Goal: Task Accomplishment & Management: Use online tool/utility

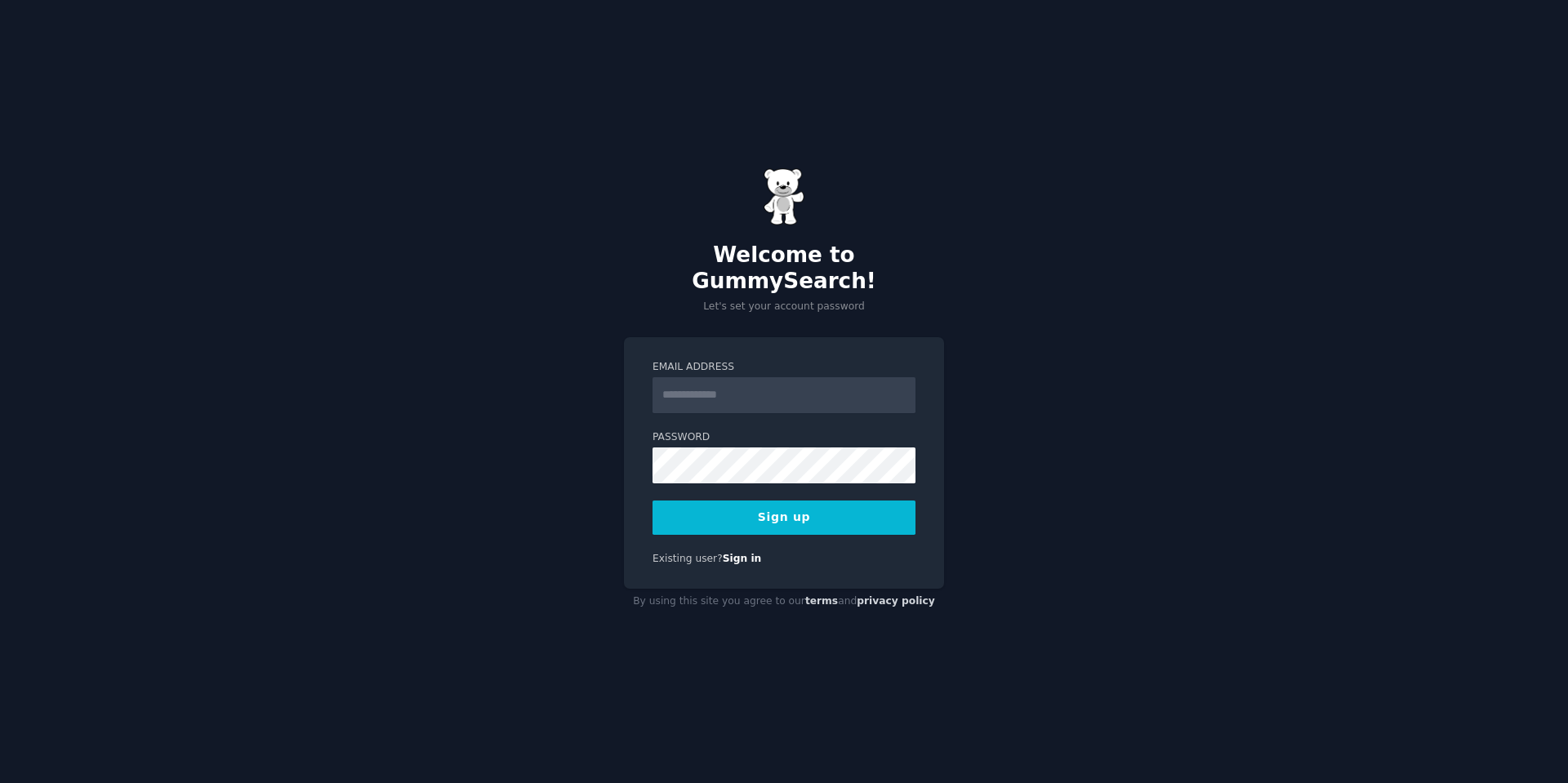
click at [735, 379] on input "Email Address" at bounding box center [784, 395] width 263 height 36
type input "**********"
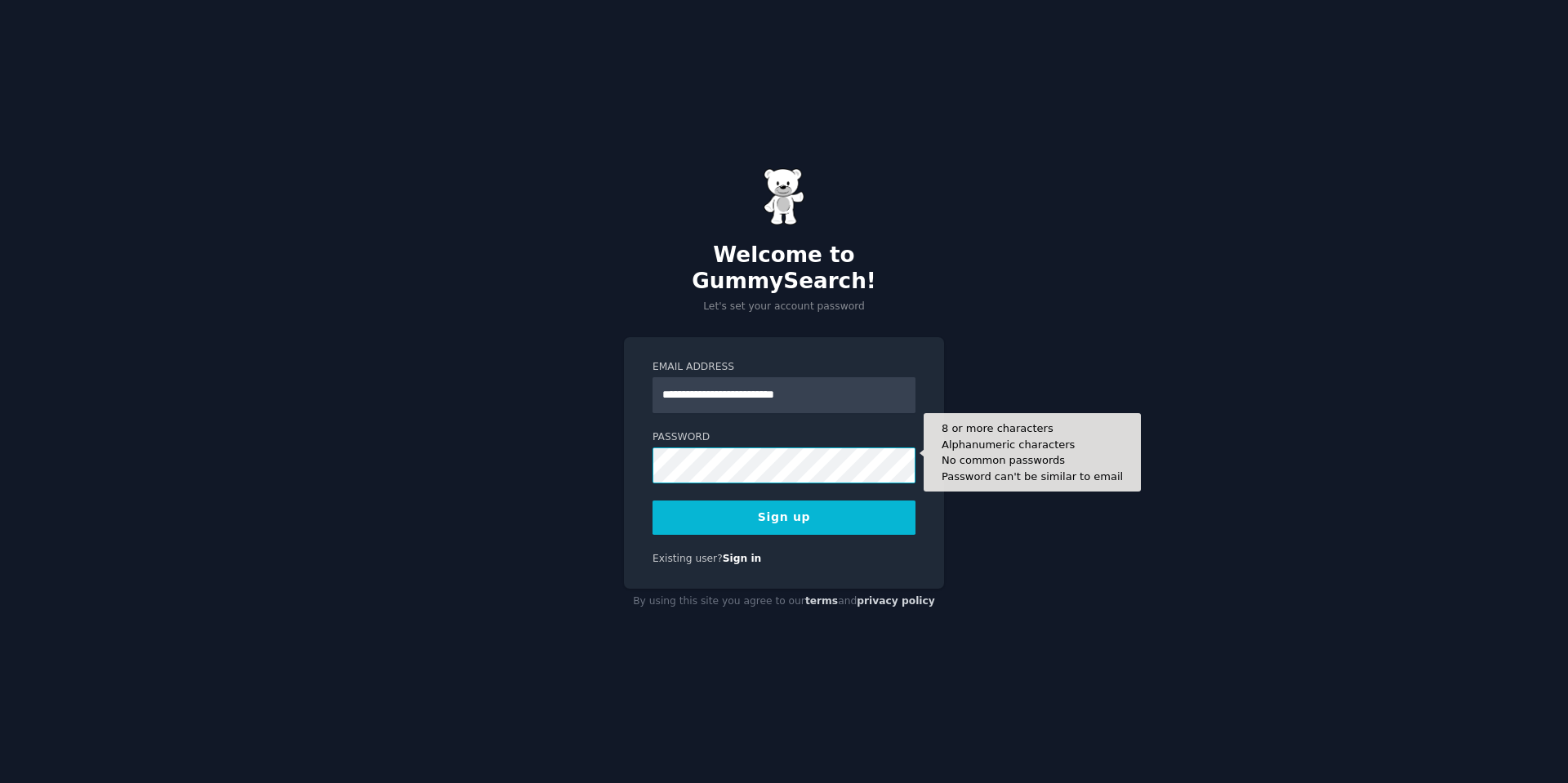
click at [653, 501] on button "Sign up" at bounding box center [784, 518] width 263 height 34
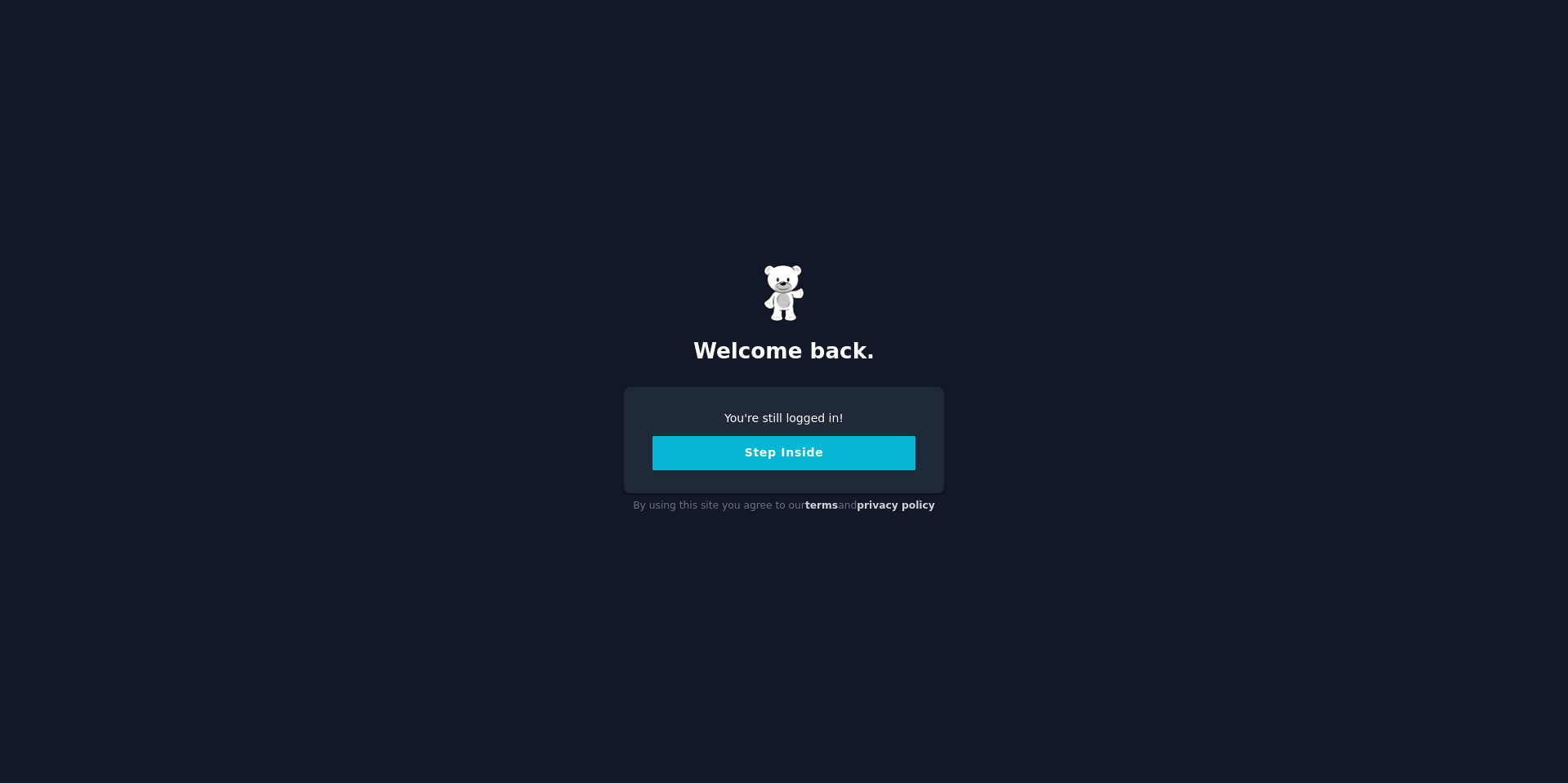
click at [795, 462] on button "Step Inside" at bounding box center [784, 453] width 263 height 34
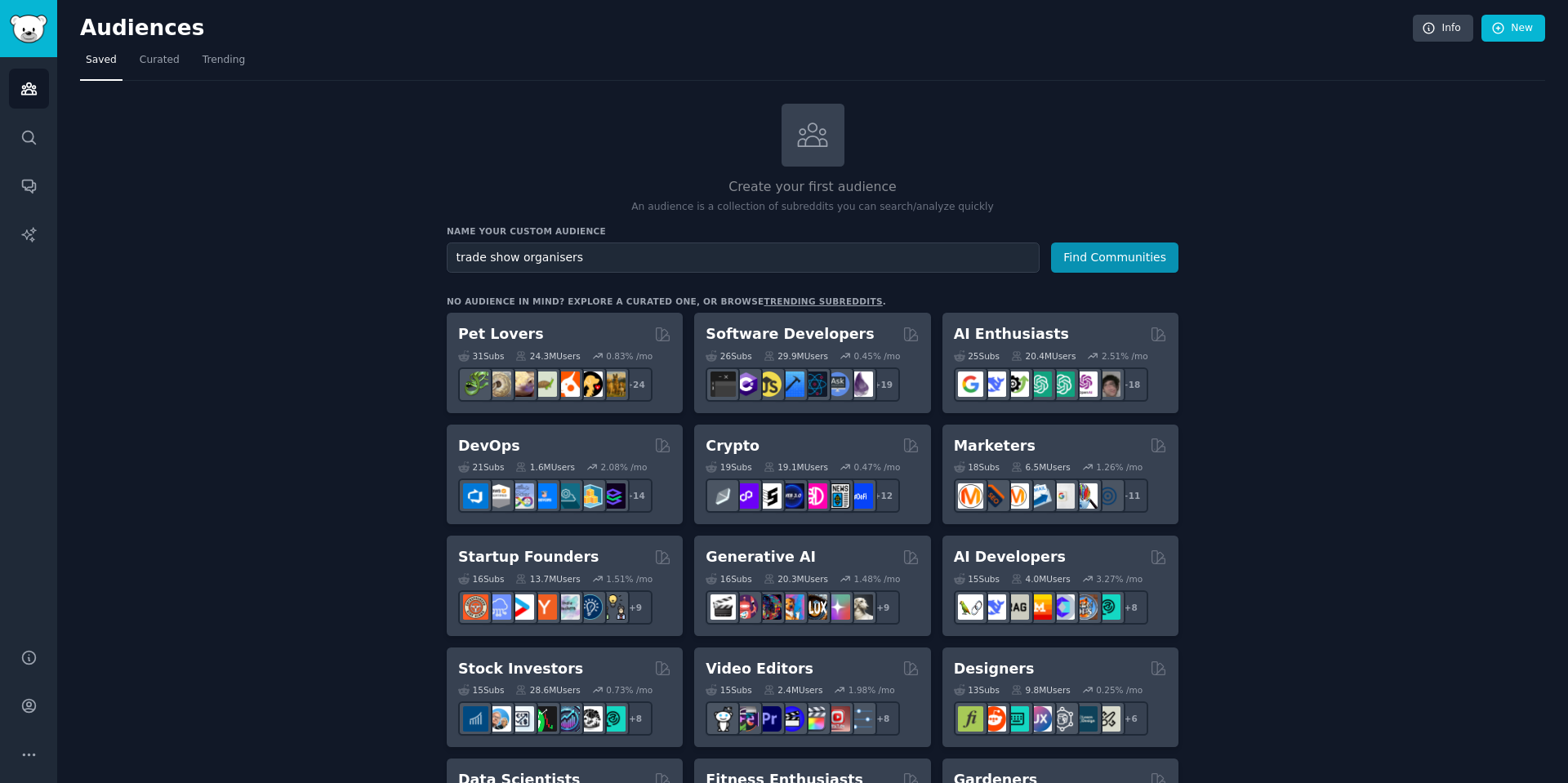
click at [1051, 242] on button "Find Communities" at bounding box center [1115, 258] width 127 height 30
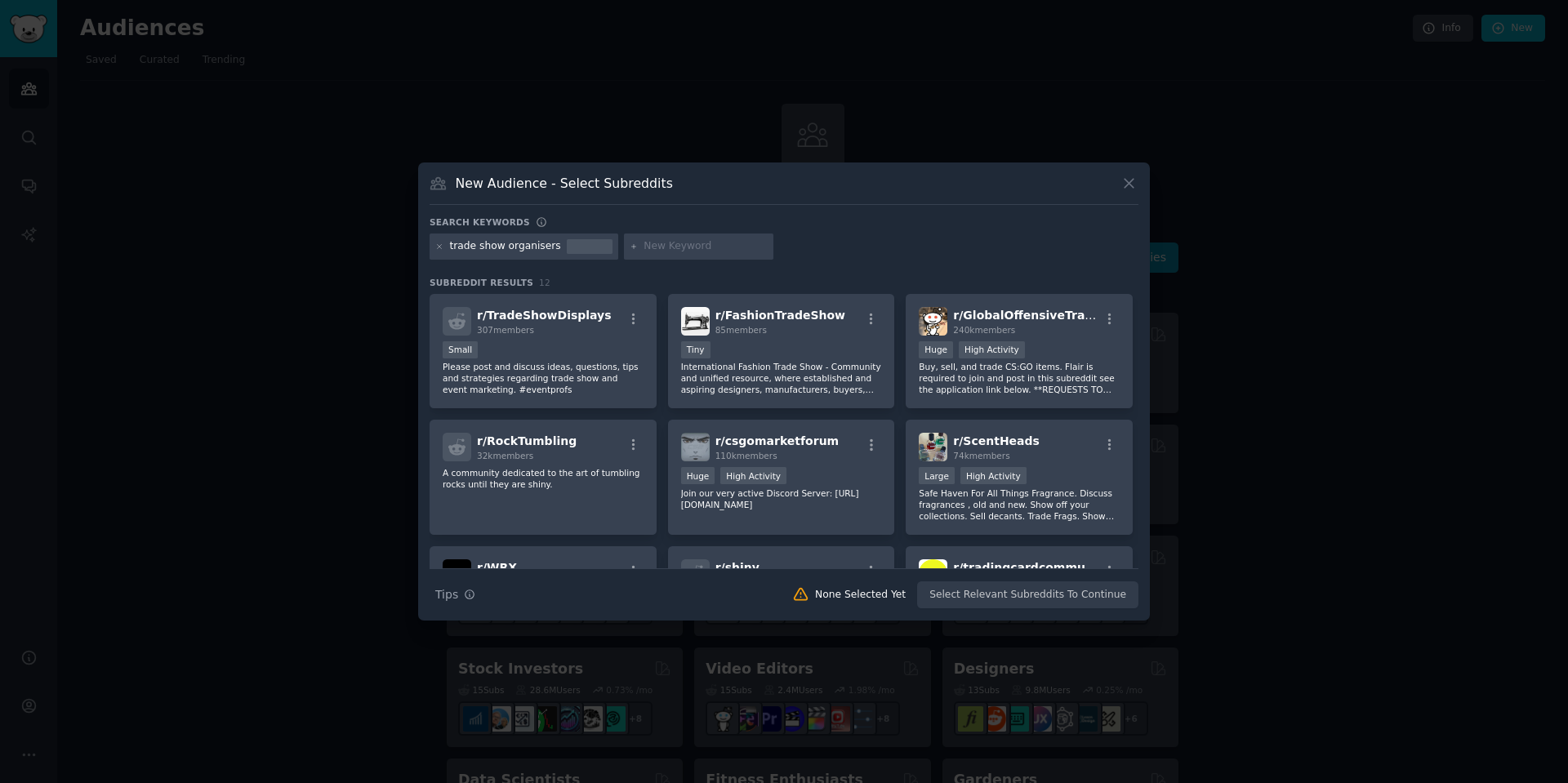
click at [1124, 177] on icon at bounding box center [1129, 183] width 17 height 17
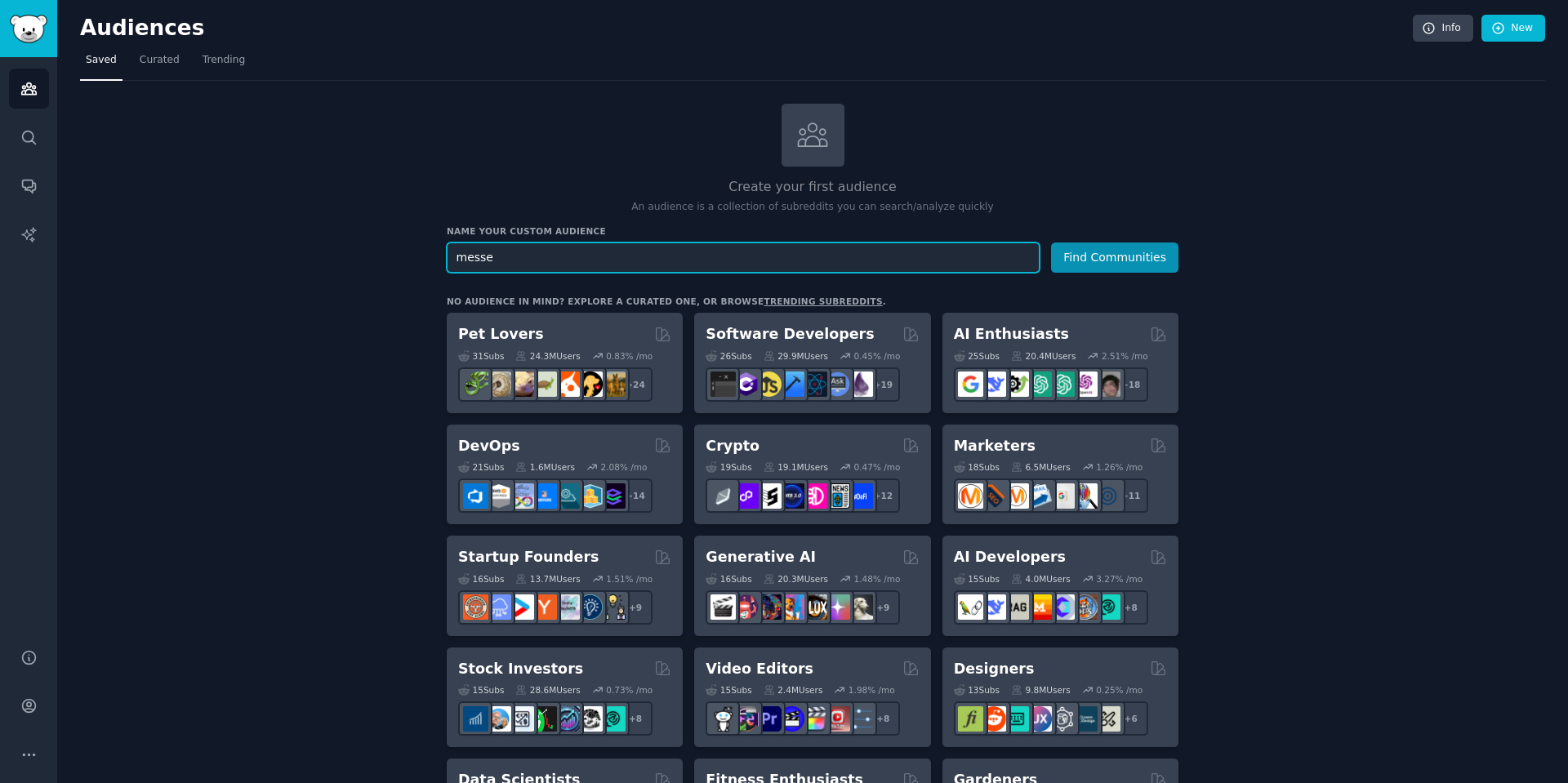
type input "messe"
click at [1051, 242] on button "Find Communities" at bounding box center [1115, 258] width 127 height 30
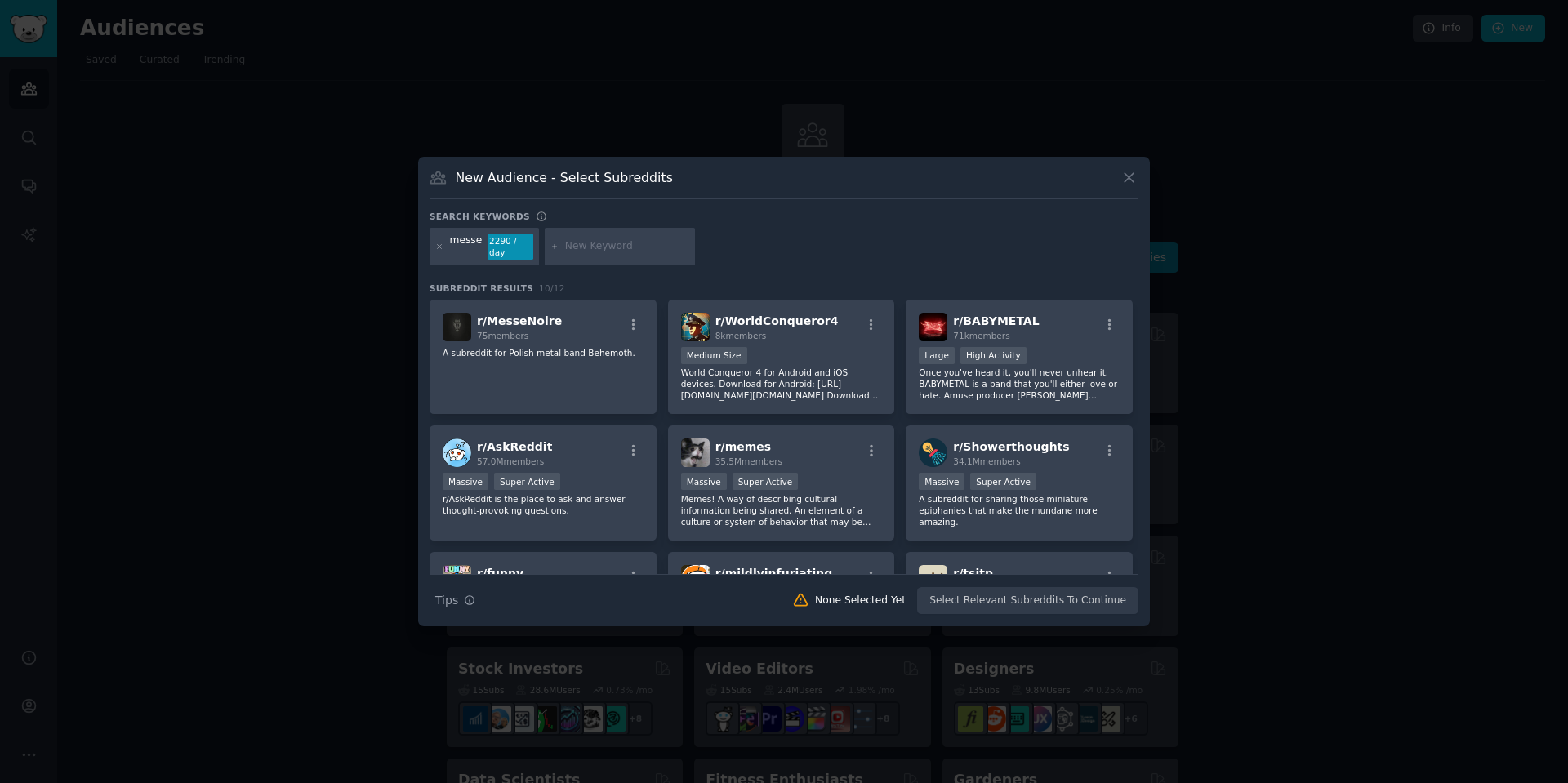
click at [1138, 181] on button at bounding box center [1129, 178] width 19 height 19
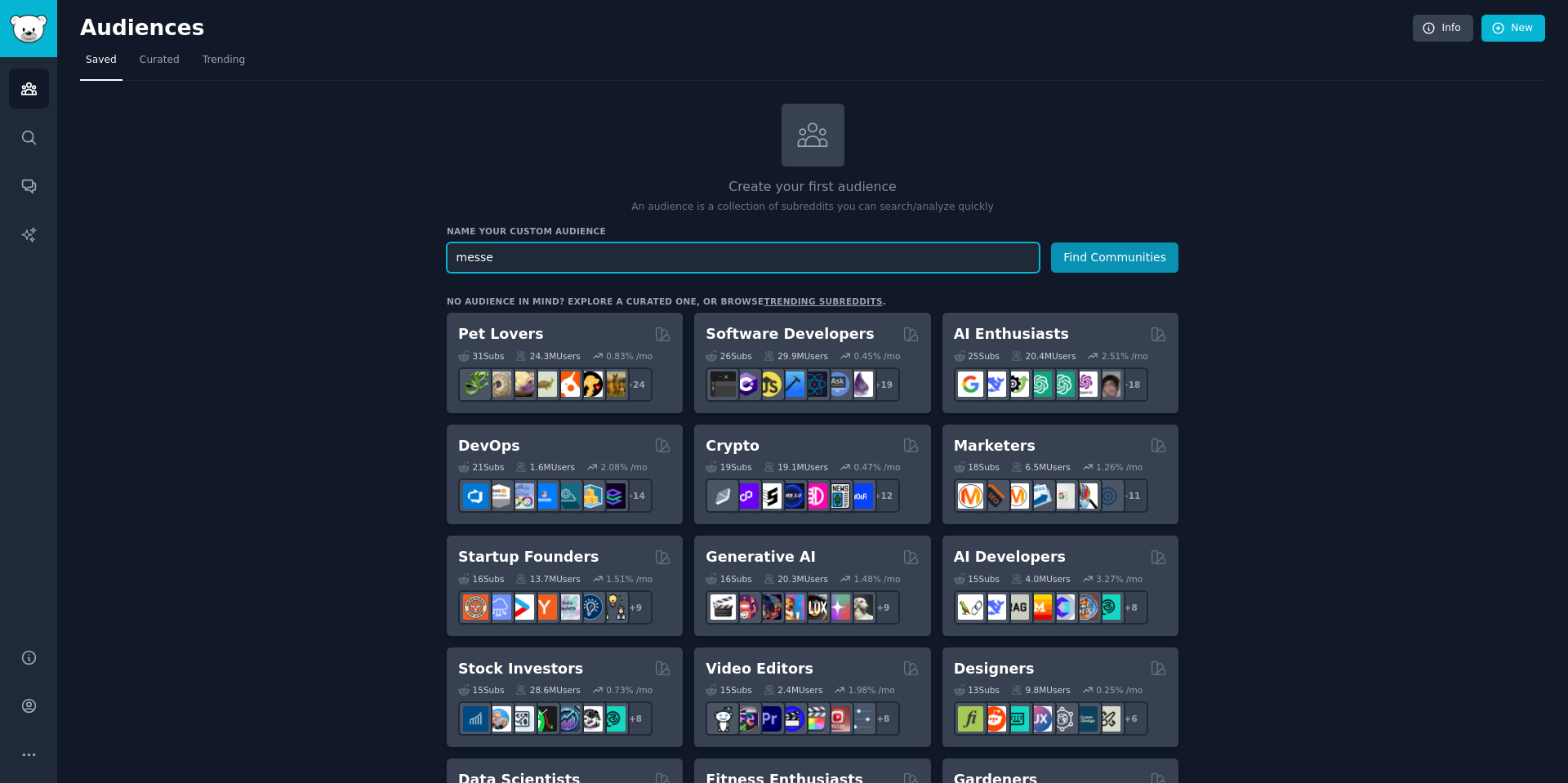
click at [524, 258] on input "messe" at bounding box center [743, 258] width 593 height 30
drag, startPoint x: 524, startPoint y: 258, endPoint x: 529, endPoint y: 247, distance: 12.1
click at [522, 258] on input "messe" at bounding box center [743, 258] width 593 height 30
type input "konfernez"
click at [1051, 242] on button "Find Communities" at bounding box center [1115, 258] width 127 height 30
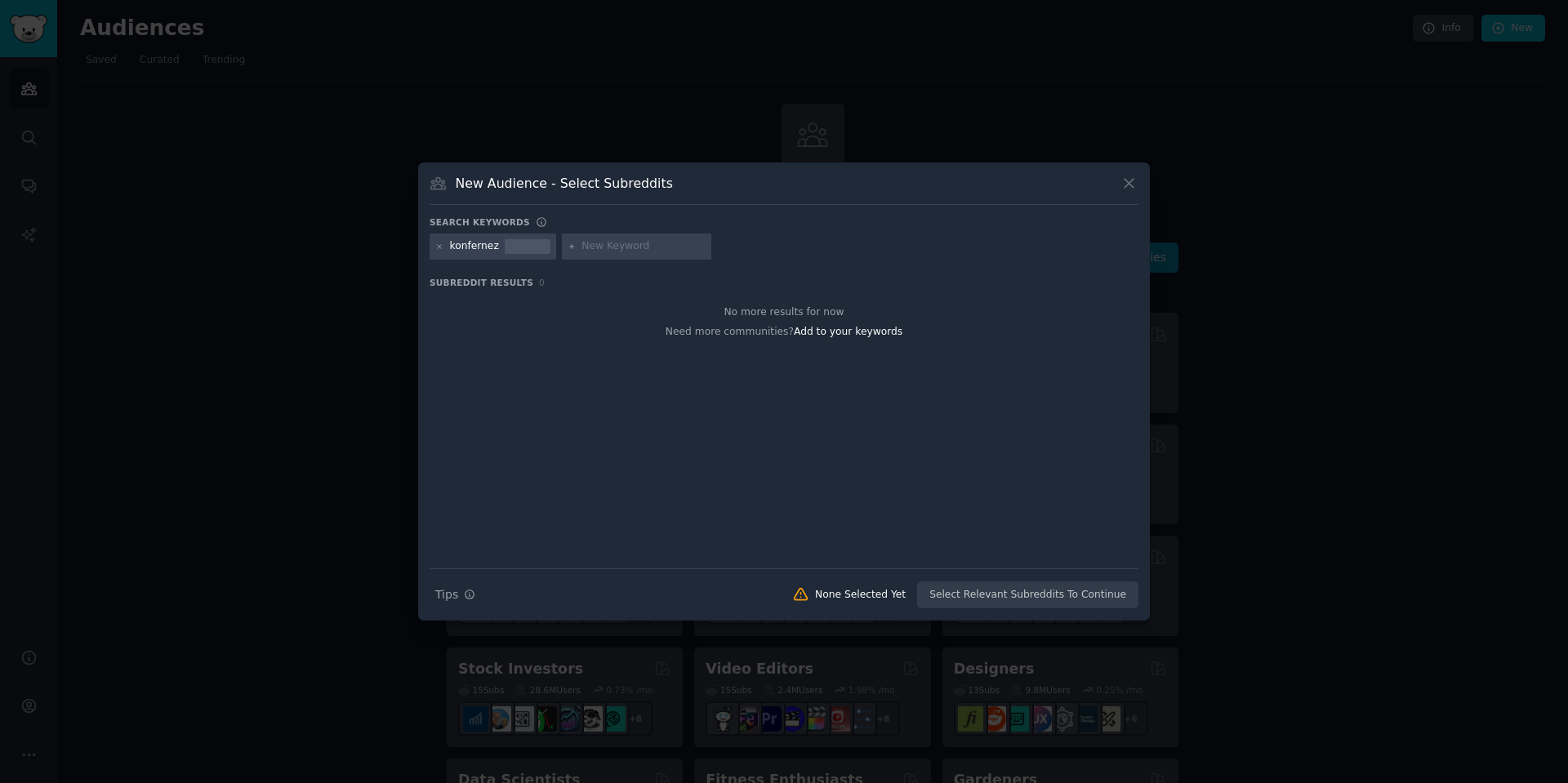
click at [1110, 177] on div "New Audience - Select Subreddits" at bounding box center [784, 189] width 709 height 31
click at [1124, 189] on icon at bounding box center [1129, 183] width 17 height 17
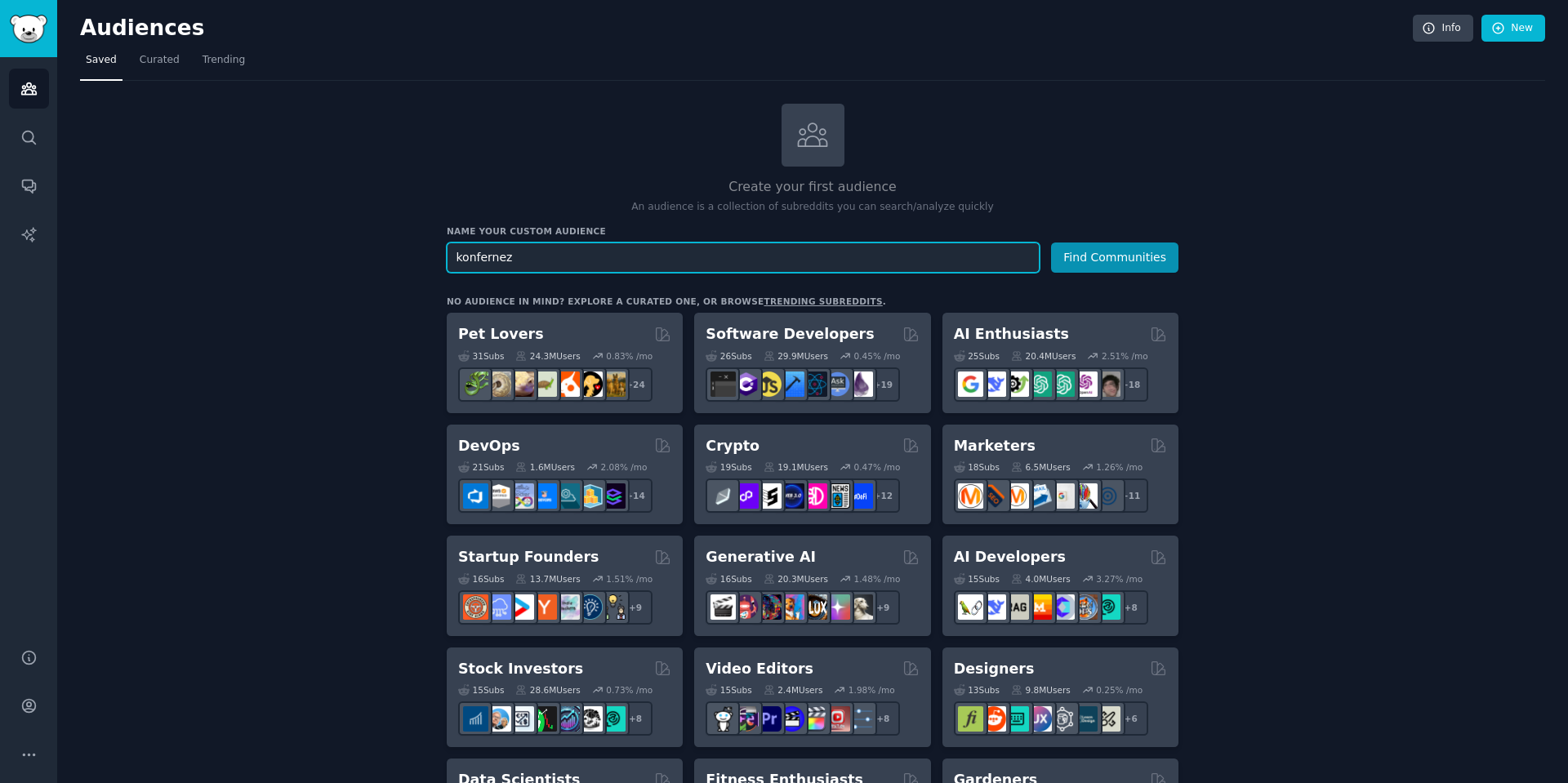
click at [591, 269] on input "konfernez" at bounding box center [743, 258] width 593 height 30
type input "konferenz"
click at [1051, 242] on button "Find Communities" at bounding box center [1115, 258] width 127 height 30
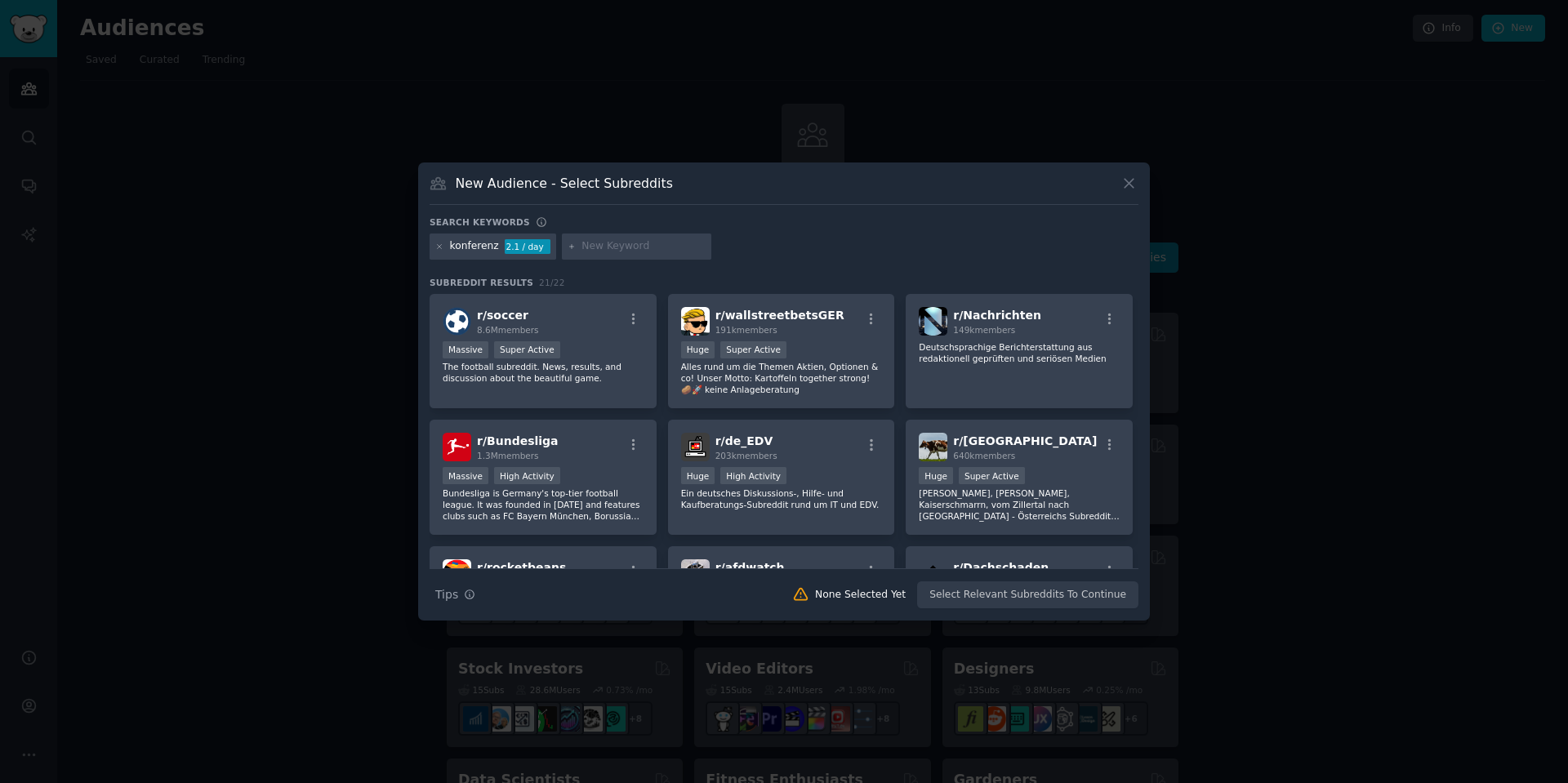
click at [1134, 184] on icon at bounding box center [1129, 183] width 17 height 17
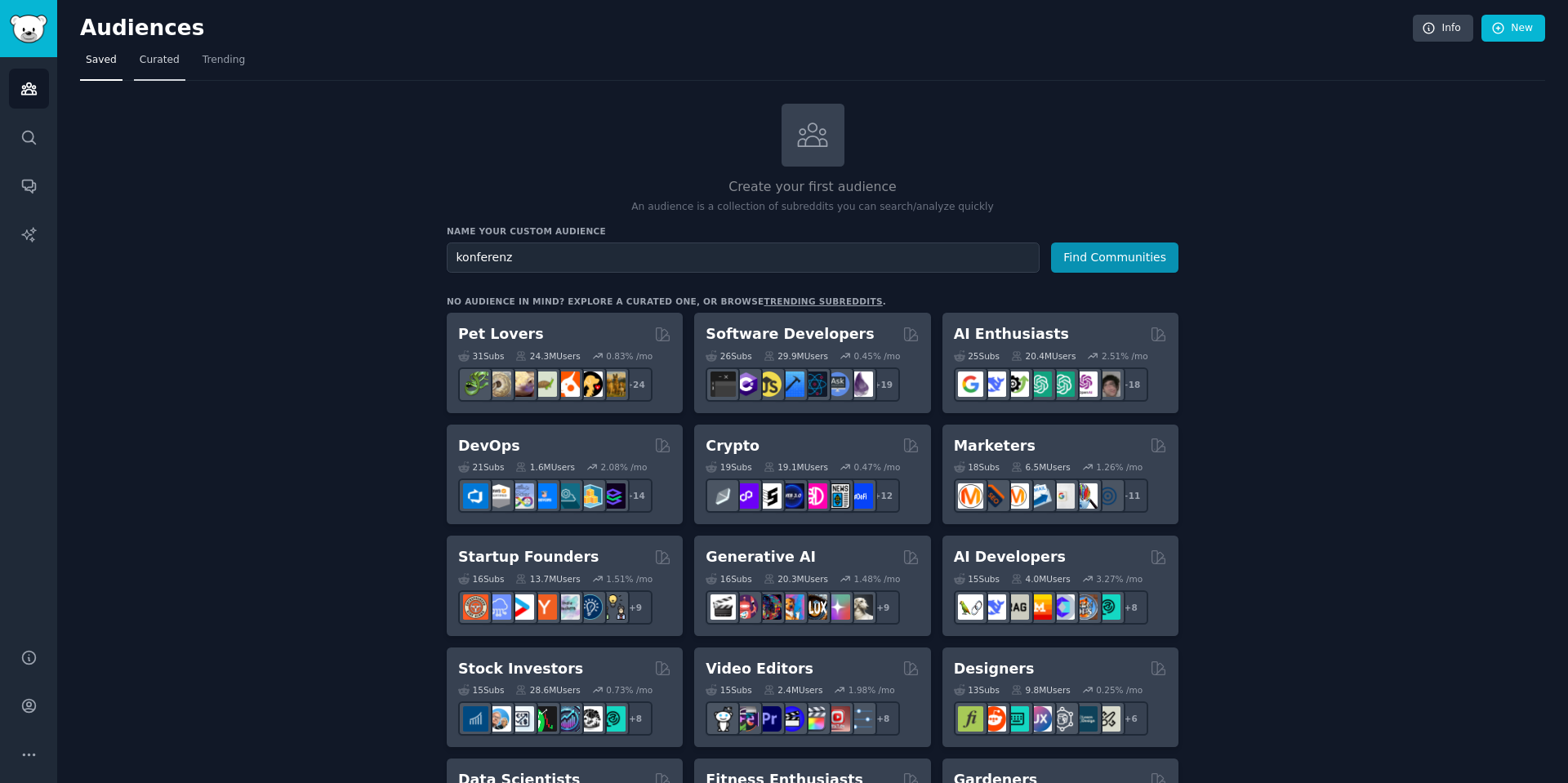
click at [151, 60] on span "Curated" at bounding box center [160, 60] width 40 height 14
